Goal: Task Accomplishment & Management: Manage account settings

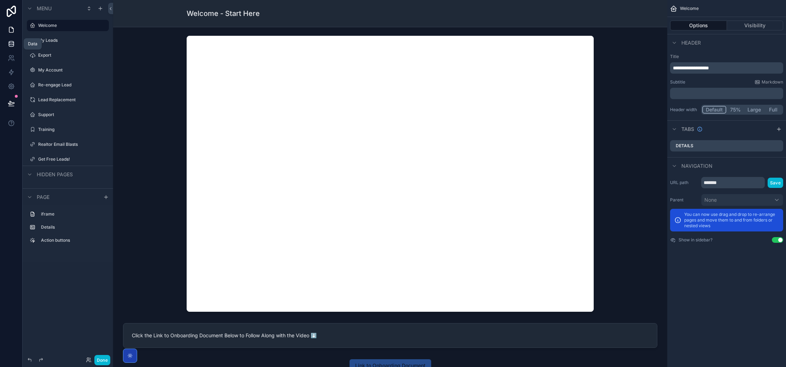
click at [15, 49] on link at bounding box center [11, 44] width 22 height 14
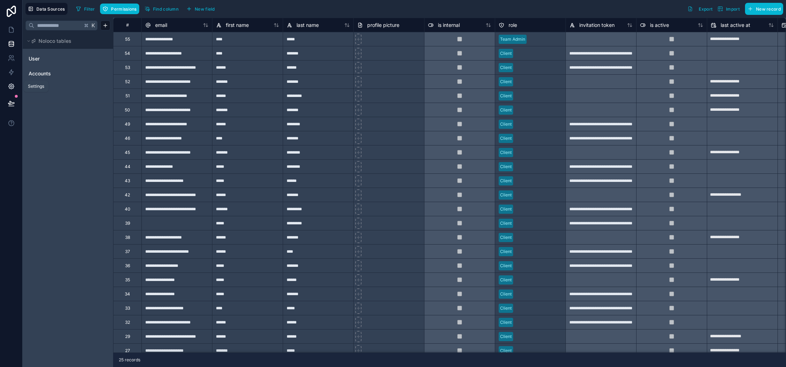
click at [13, 87] on icon at bounding box center [10, 86] width 5 height 5
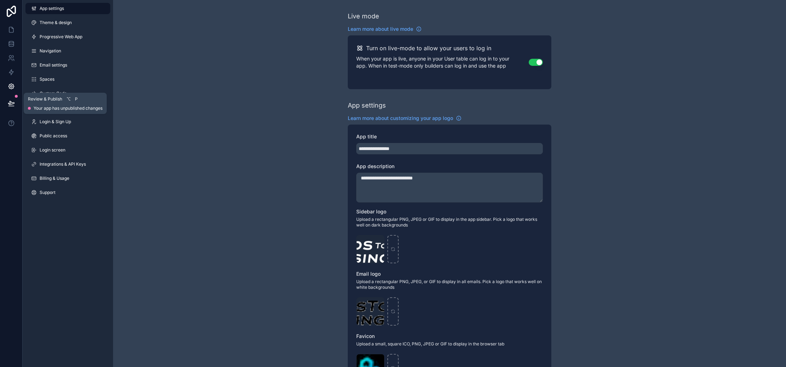
click at [16, 99] on button at bounding box center [12, 103] width 16 height 20
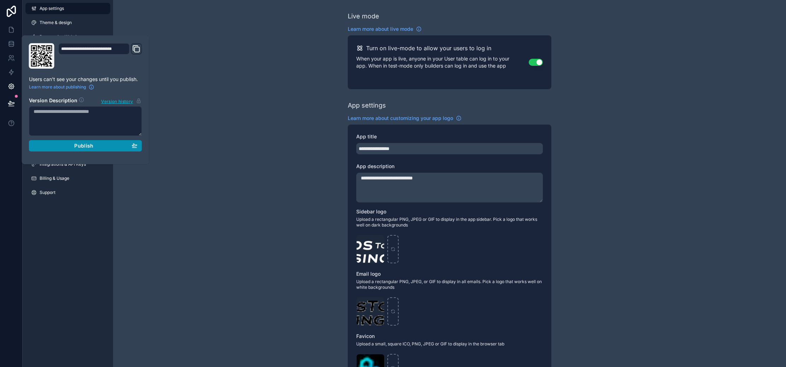
click at [66, 148] on div "Publish" at bounding box center [86, 145] width 104 height 6
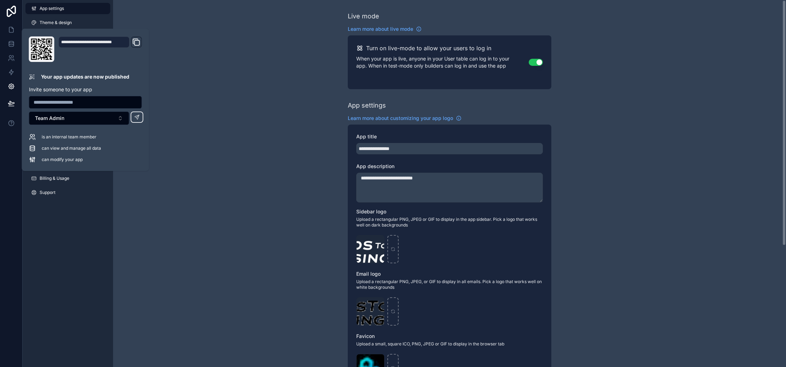
click at [192, 47] on div "**********" at bounding box center [449, 273] width 673 height 547
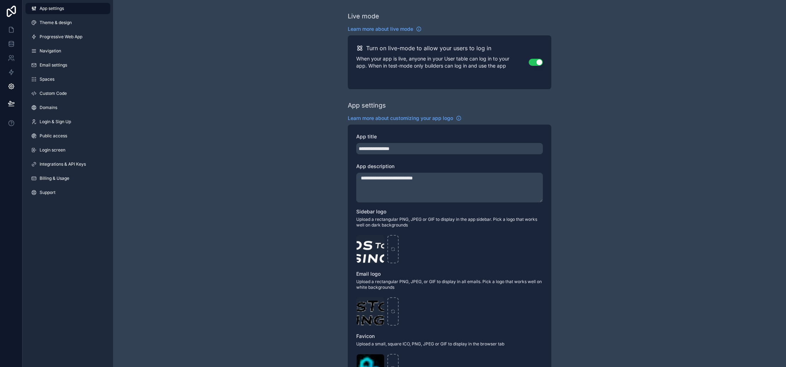
click at [89, 6] on link "App settings" at bounding box center [67, 8] width 85 height 11
click at [13, 28] on icon at bounding box center [11, 29] width 7 height 7
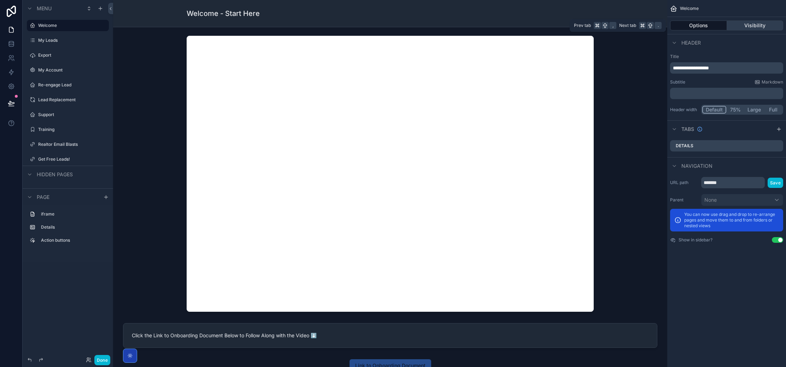
click at [745, 25] on button "Visibility" at bounding box center [755, 26] width 57 height 10
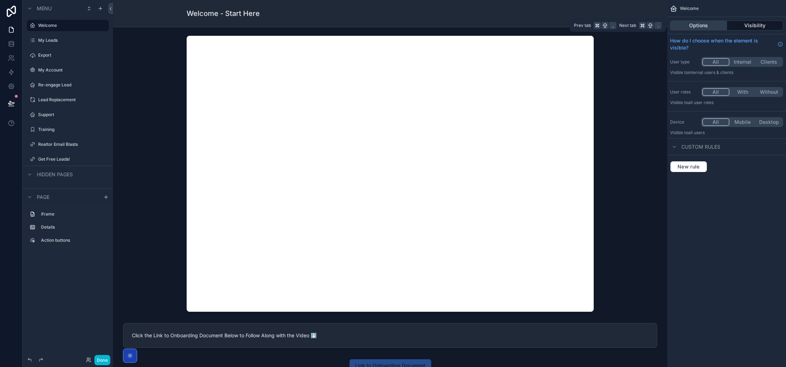
click at [710, 27] on button "Options" at bounding box center [698, 26] width 57 height 10
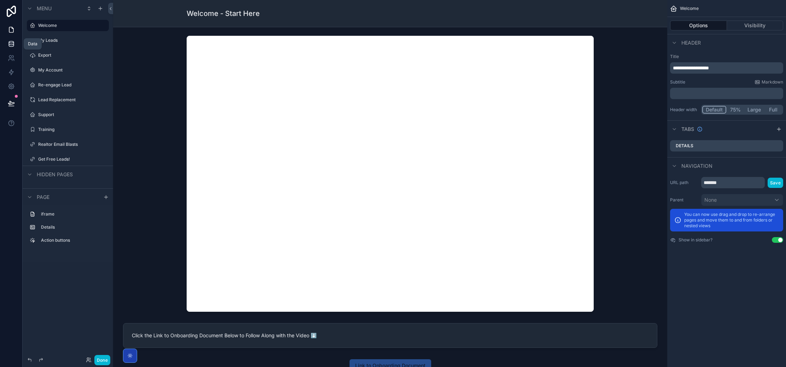
click at [14, 41] on icon at bounding box center [11, 43] width 7 height 7
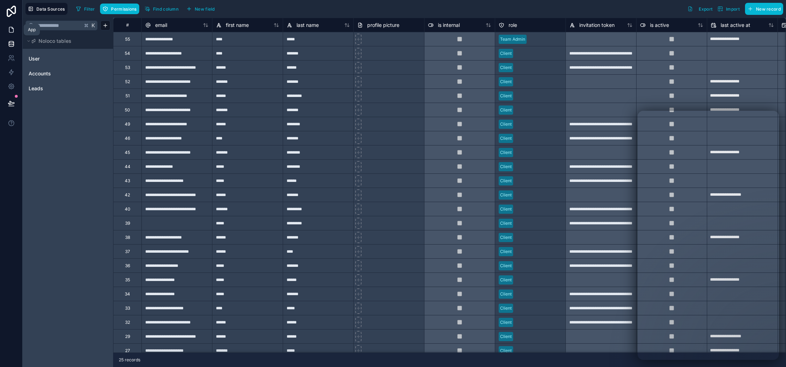
click at [8, 32] on icon at bounding box center [11, 29] width 7 height 7
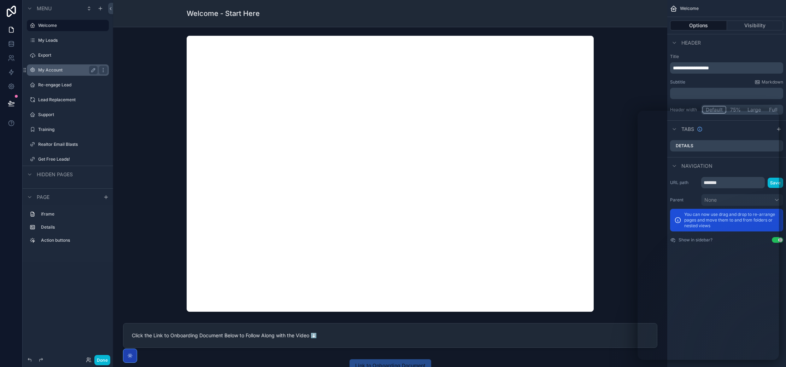
click at [59, 66] on div "My Account" at bounding box center [67, 70] width 59 height 8
click at [57, 69] on label "My Account" at bounding box center [66, 70] width 57 height 6
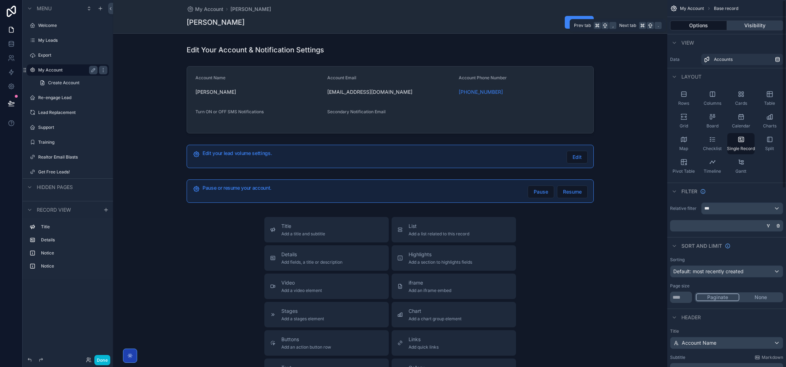
click at [755, 29] on button "Visibility" at bounding box center [755, 26] width 57 height 10
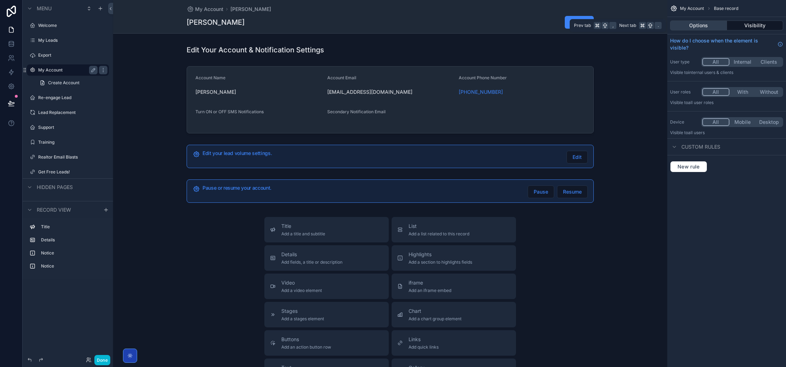
click at [712, 28] on button "Options" at bounding box center [698, 26] width 57 height 10
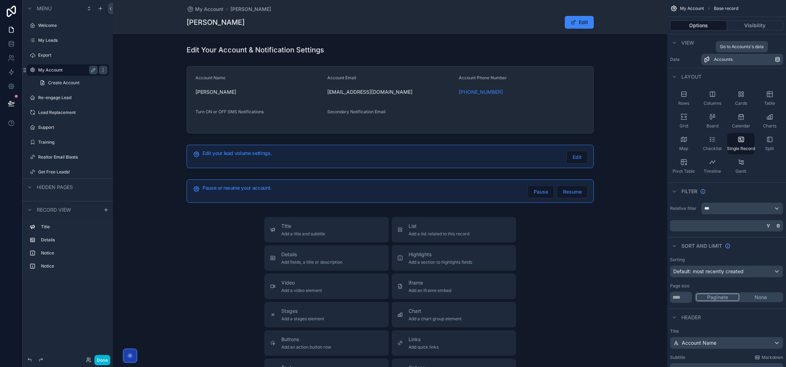
click at [742, 57] on div "Accounts" at bounding box center [744, 60] width 61 height 6
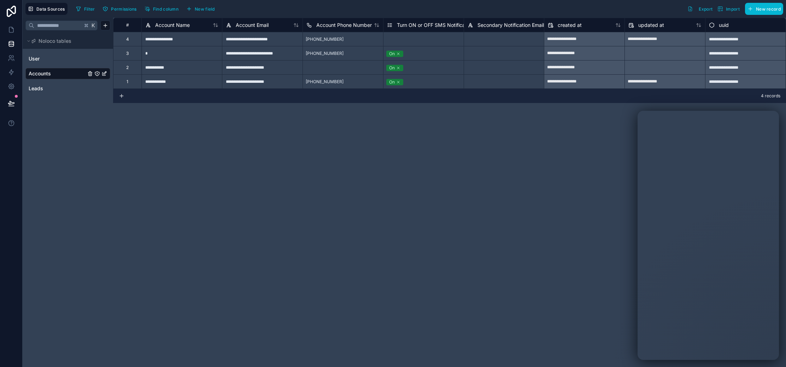
click at [104, 74] on icon "Accounts" at bounding box center [105, 72] width 3 height 3
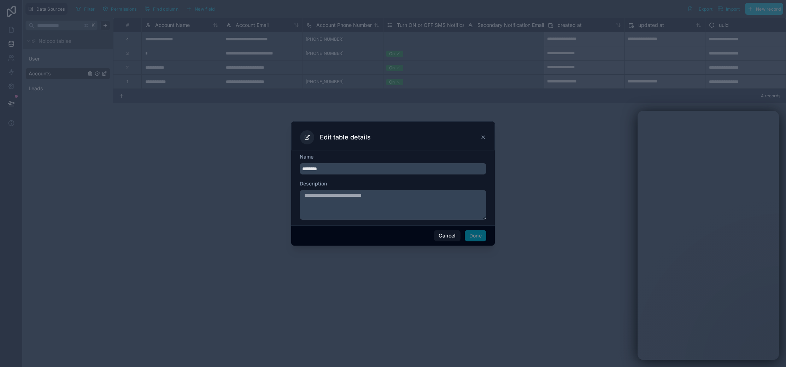
click at [481, 135] on icon at bounding box center [483, 137] width 6 height 6
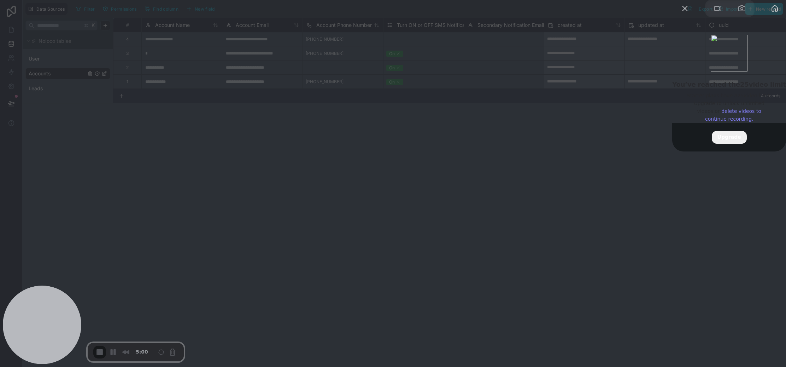
click at [720, 122] on link "delete videos to continue recording." at bounding box center [733, 114] width 56 height 13
click at [757, 196] on div at bounding box center [393, 183] width 786 height 367
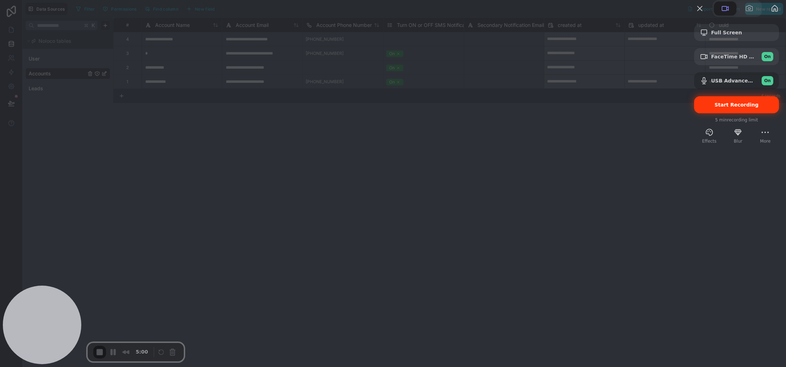
click at [735, 113] on div "Start Recording" at bounding box center [736, 104] width 85 height 17
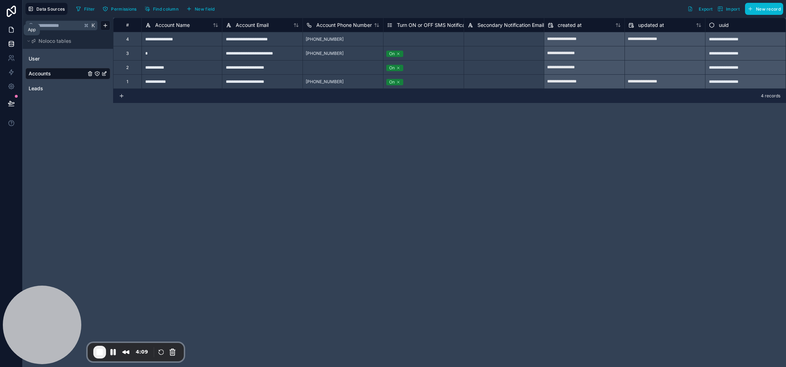
click at [11, 29] on icon at bounding box center [11, 29] width 7 height 7
click at [212, 43] on div "**********" at bounding box center [181, 39] width 81 height 14
click at [353, 140] on div "**********" at bounding box center [449, 192] width 673 height 349
click at [59, 60] on link "User" at bounding box center [57, 58] width 57 height 7
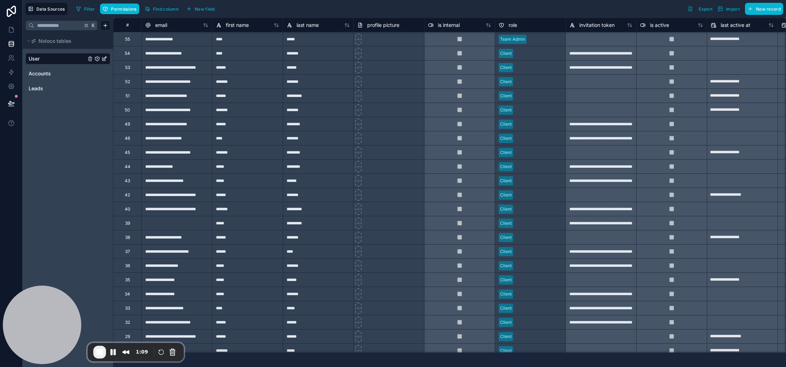
scroll to position [33, 0]
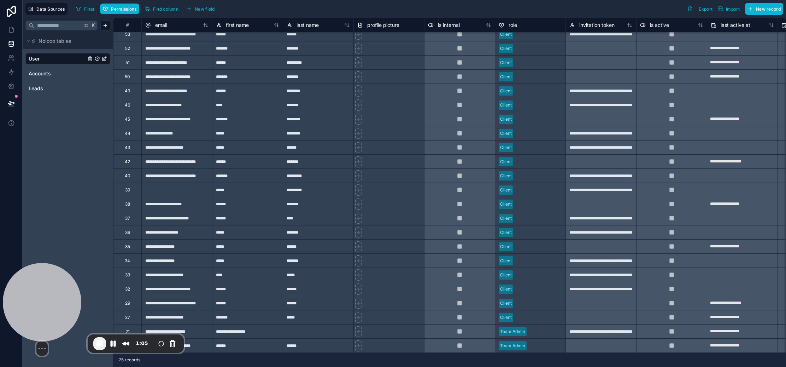
drag, startPoint x: 113, startPoint y: 307, endPoint x: 30, endPoint y: 305, distance: 83.5
click at [30, 305] on div at bounding box center [42, 302] width 78 height 78
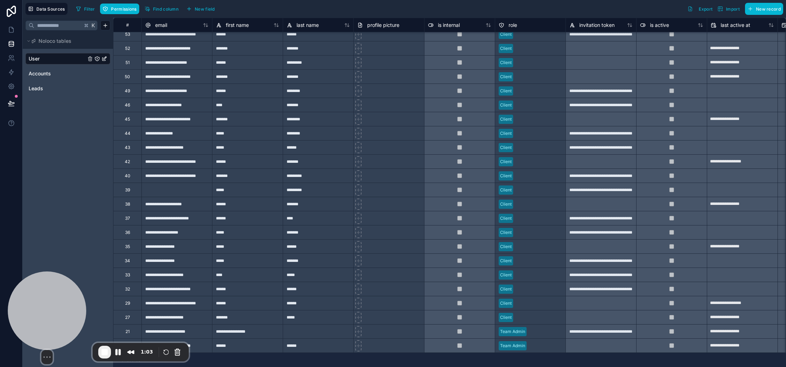
drag, startPoint x: 45, startPoint y: 307, endPoint x: 69, endPoint y: 315, distance: 24.9
click at [50, 319] on div at bounding box center [47, 310] width 78 height 78
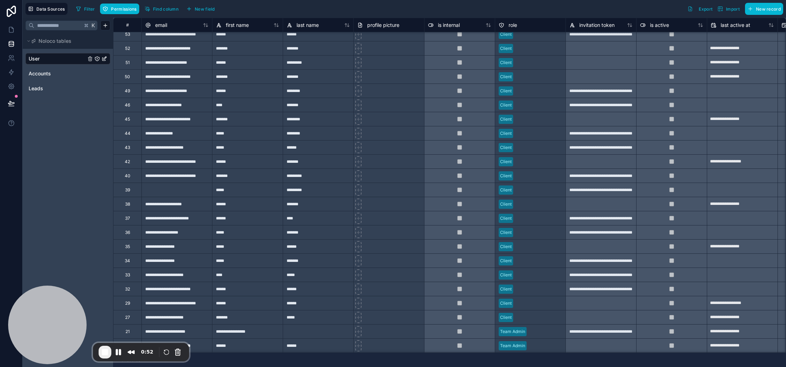
scroll to position [0, 0]
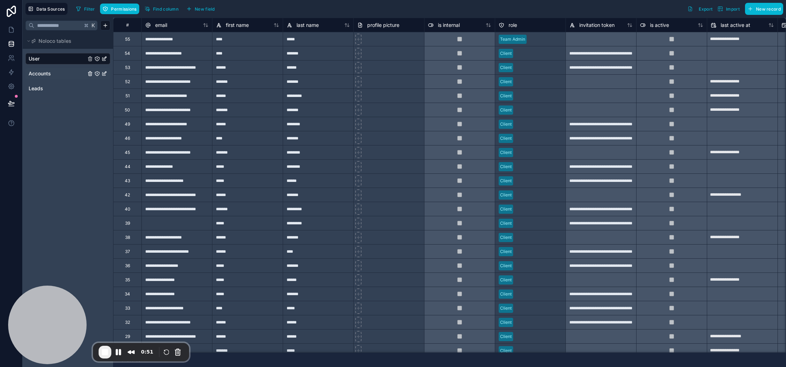
click at [39, 69] on div "Accounts" at bounding box center [67, 73] width 85 height 11
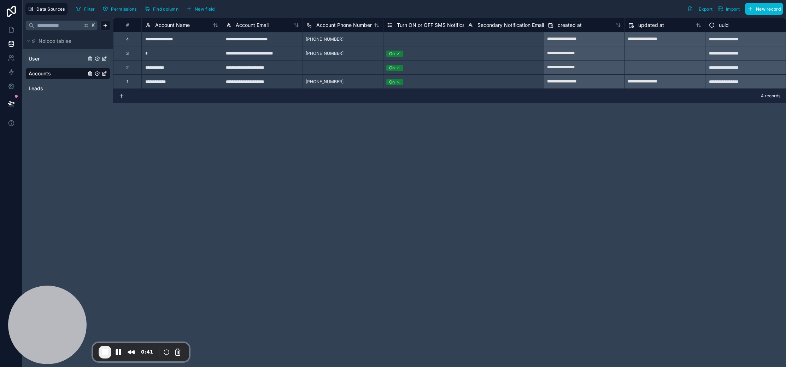
click at [78, 64] on div "User Accounts Leads" at bounding box center [67, 73] width 85 height 46
click at [74, 62] on link "User" at bounding box center [57, 58] width 57 height 7
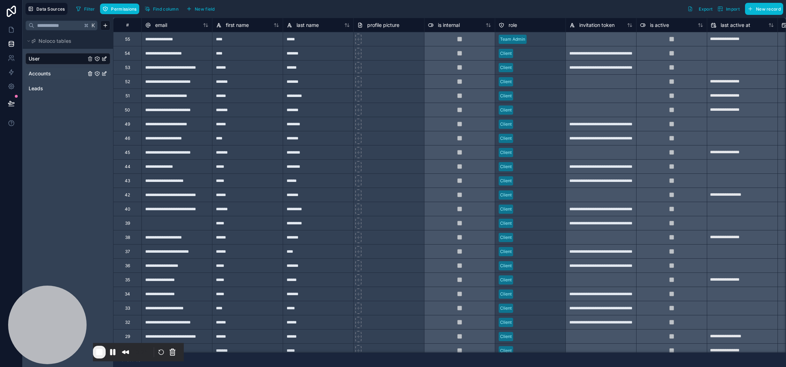
click at [44, 73] on span "Accounts" at bounding box center [40, 73] width 22 height 7
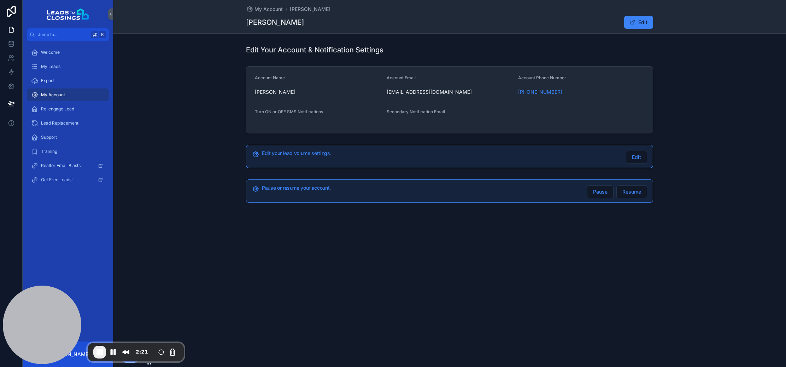
click at [55, 90] on div "My Account" at bounding box center [68, 94] width 74 height 11
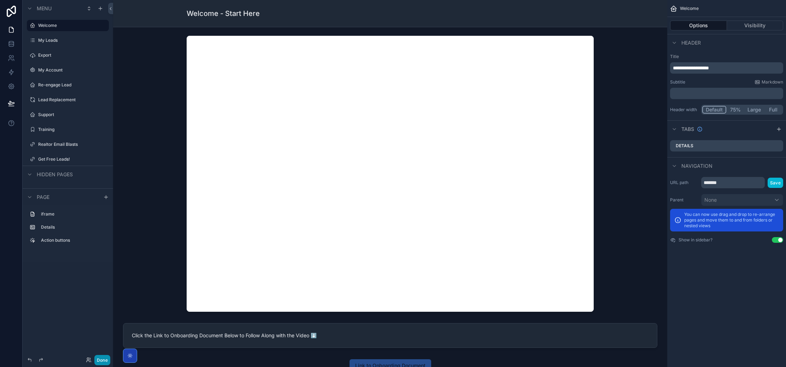
click at [105, 361] on button "Done" at bounding box center [102, 360] width 16 height 10
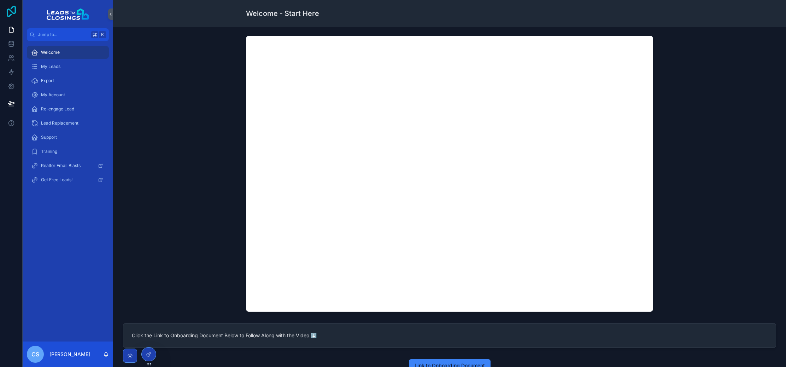
click at [10, 11] on icon at bounding box center [11, 11] width 9 height 11
